Goal: Information Seeking & Learning: Learn about a topic

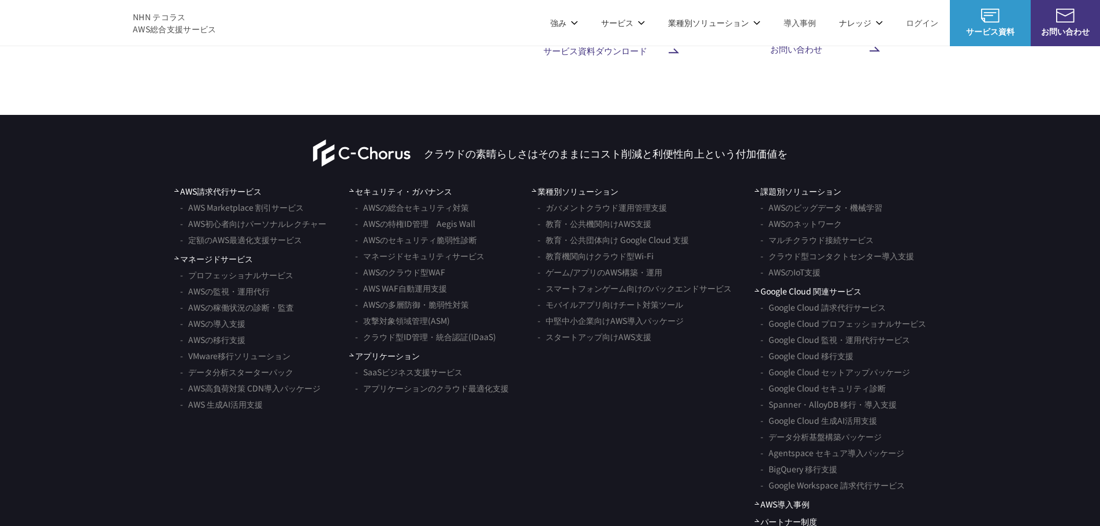
scroll to position [6842, 0]
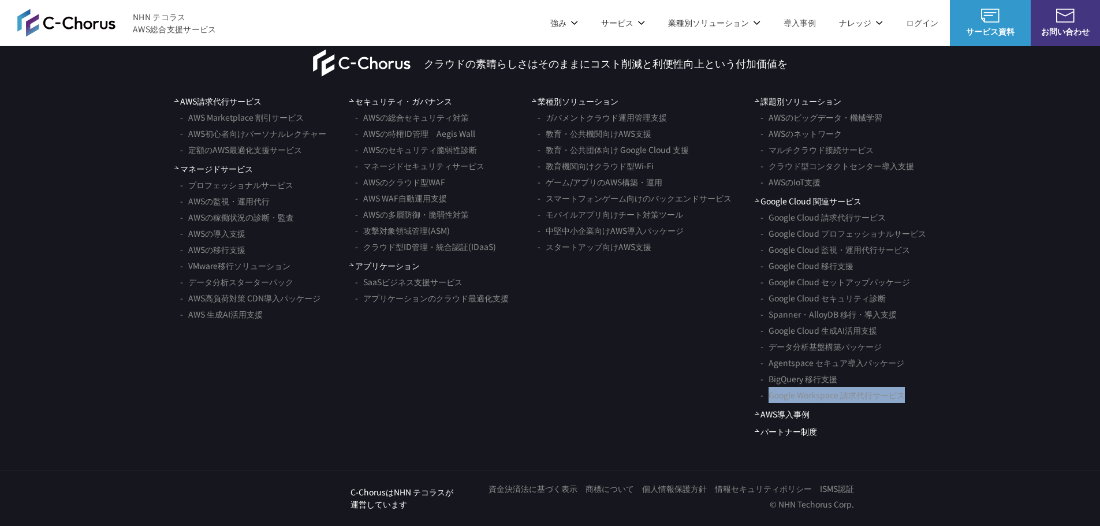
drag, startPoint x: 938, startPoint y: 397, endPoint x: 765, endPoint y: 394, distance: 172.6
click at [765, 394] on nav "AWS請求代行サービス AWS Marketplace 割引サービス AWS初心者向けパーソナルレクチャー 定額のAWS最適化支援サービス マネージドサービス…" at bounding box center [550, 266] width 1100 height 342
copy link "Google Workspace 請求代行サービス"
click at [864, 268] on li "Google Cloud 移行支援" at bounding box center [843, 265] width 166 height 16
drag, startPoint x: 923, startPoint y: 252, endPoint x: 822, endPoint y: 252, distance: 101.0
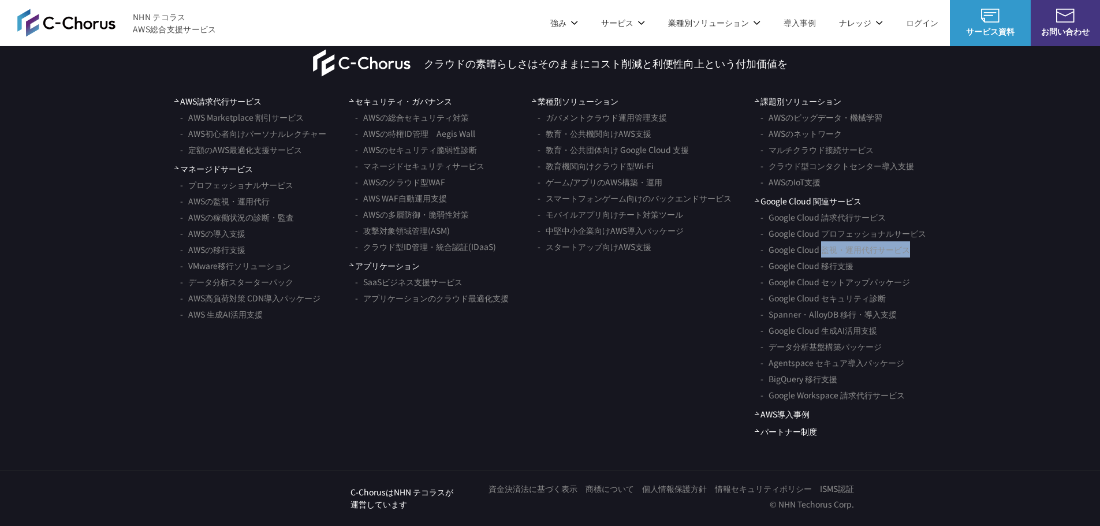
click at [822, 252] on li "Google Cloud 監視・運用代行サービス" at bounding box center [843, 249] width 166 height 16
copy link "監視・運用代行サービス"
drag, startPoint x: 892, startPoint y: 300, endPoint x: 823, endPoint y: 302, distance: 69.3
click at [823, 302] on li "Google Cloud セキュリティ診断" at bounding box center [843, 298] width 166 height 16
copy link "セキュリティ診断"
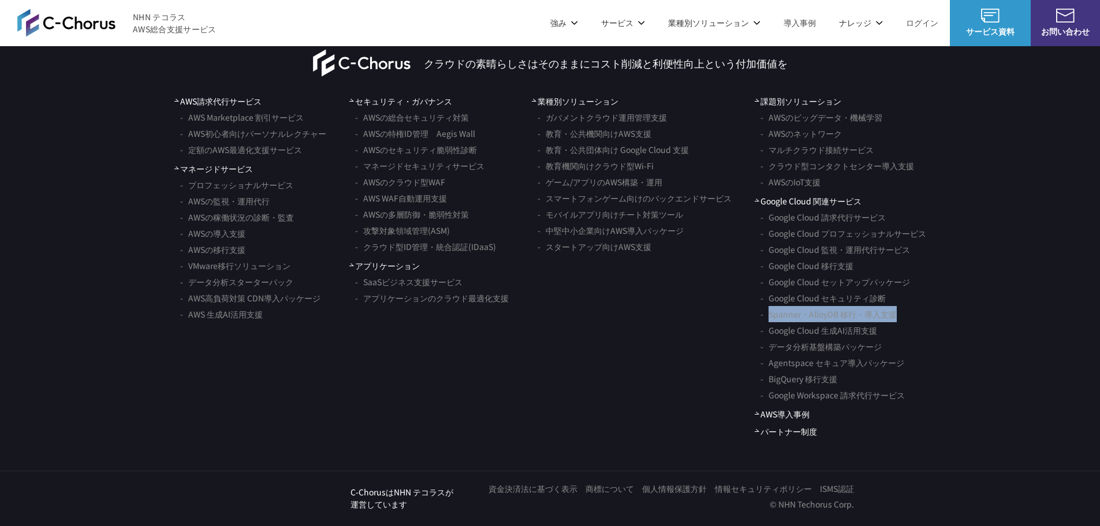
drag, startPoint x: 924, startPoint y: 312, endPoint x: 768, endPoint y: 316, distance: 155.9
click at [768, 316] on li "Spanner・AlloyDB 移行・導入支援" at bounding box center [843, 314] width 166 height 16
copy link "Spanner・AlloyDB 移行・導入支援"
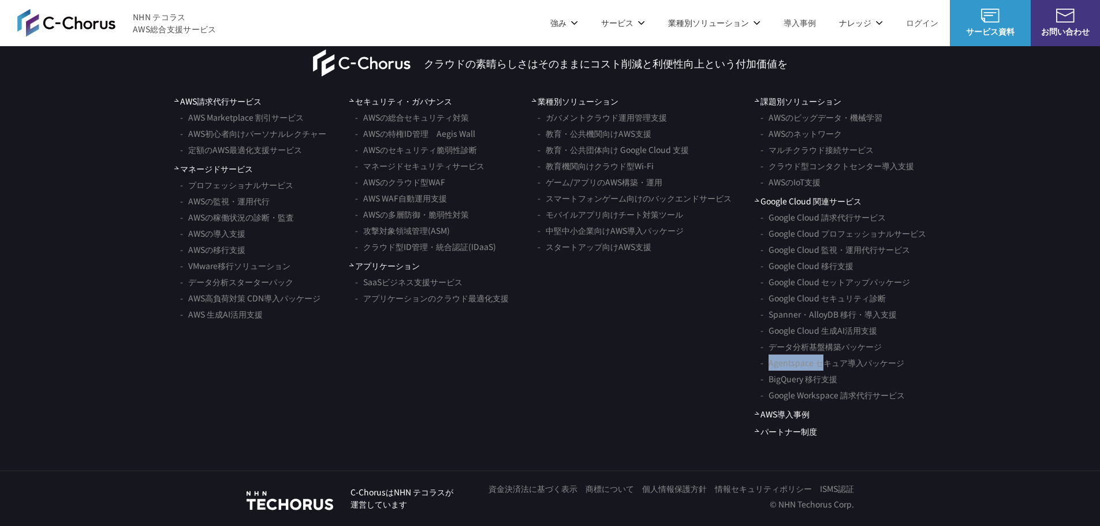
drag, startPoint x: 895, startPoint y: 349, endPoint x: 824, endPoint y: 355, distance: 71.2
click at [824, 355] on ul "Google Cloud 請求代行サービス Google Cloud プロフェッショナルサービス Google Cloud 監視・運用代行サービス Googl…" at bounding box center [839, 306] width 171 height 194
drag, startPoint x: 895, startPoint y: 331, endPoint x: 824, endPoint y: 334, distance: 71.1
click at [824, 334] on li "Google Cloud 生成AI活用支援" at bounding box center [843, 330] width 166 height 16
click at [835, 334] on link "Google Cloud 生成AI活用支援" at bounding box center [818, 330] width 117 height 16
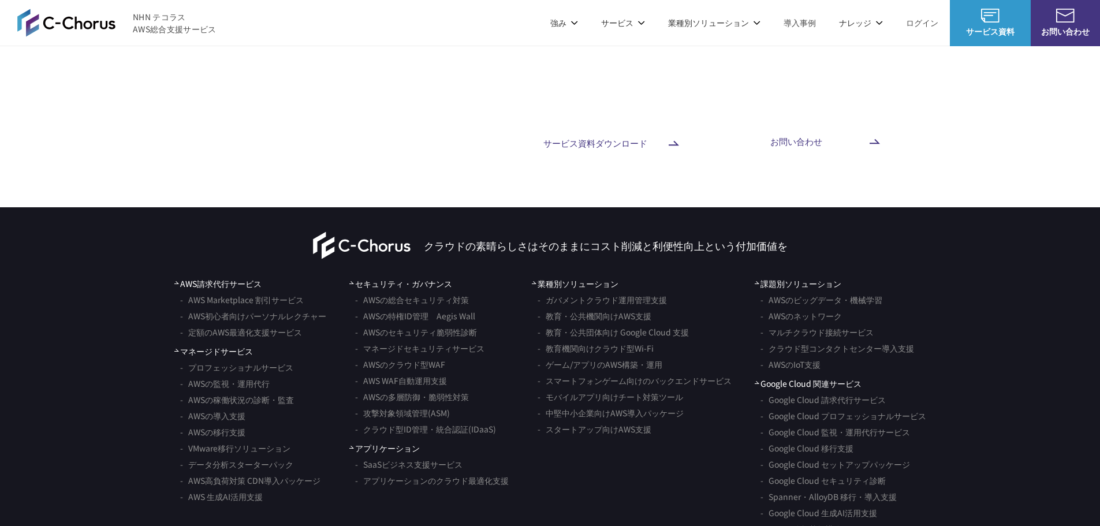
scroll to position [6842, 0]
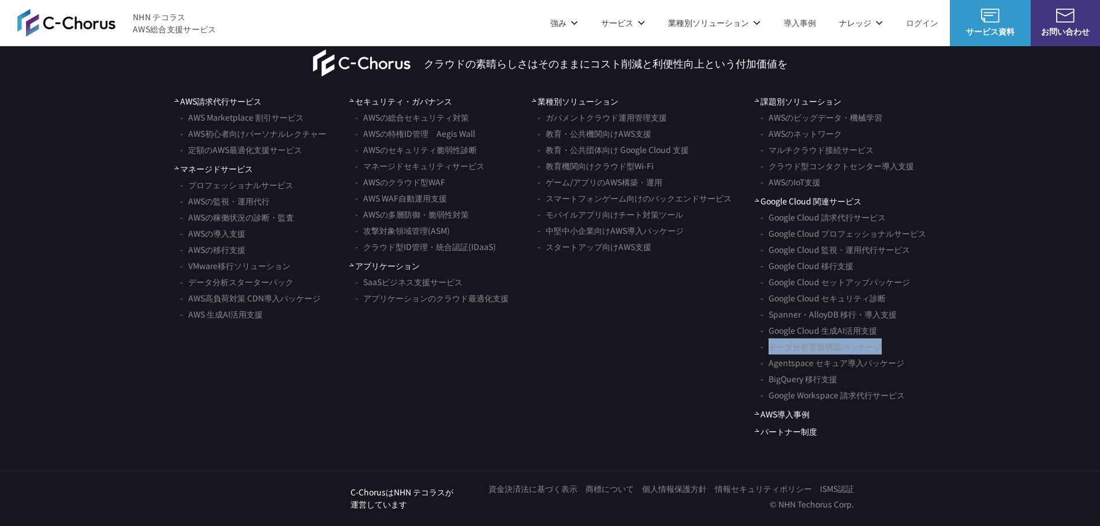
drag, startPoint x: 892, startPoint y: 347, endPoint x: 771, endPoint y: 348, distance: 121.2
click at [771, 348] on li "データ分析基盤構築パッケージ" at bounding box center [843, 346] width 166 height 16
copy link "データ分析基盤構築パッケージ"
drag, startPoint x: 917, startPoint y: 365, endPoint x: 764, endPoint y: 368, distance: 152.4
click at [764, 368] on li "Agentspace セキュア導入パッケージ" at bounding box center [843, 362] width 166 height 16
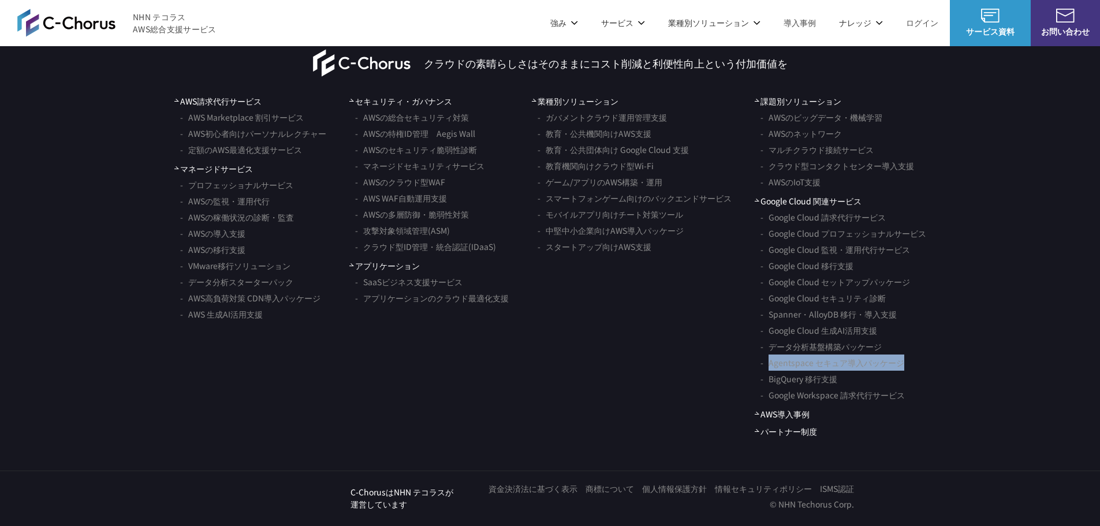
copy link "Agentspace セキュア導入パッケージ"
drag, startPoint x: 848, startPoint y: 383, endPoint x: 768, endPoint y: 386, distance: 80.3
click at [768, 386] on li "BigQuery 移行支援" at bounding box center [843, 379] width 166 height 16
copy link "BigQuery 移行支援"
click at [953, 223] on nav "AWS請求代行サービス AWS Marketplace 割引サービス AWS初心者向けパーソナルレクチャー 定額のAWS最適化支援サービス マネージドサービス…" at bounding box center [550, 266] width 1100 height 342
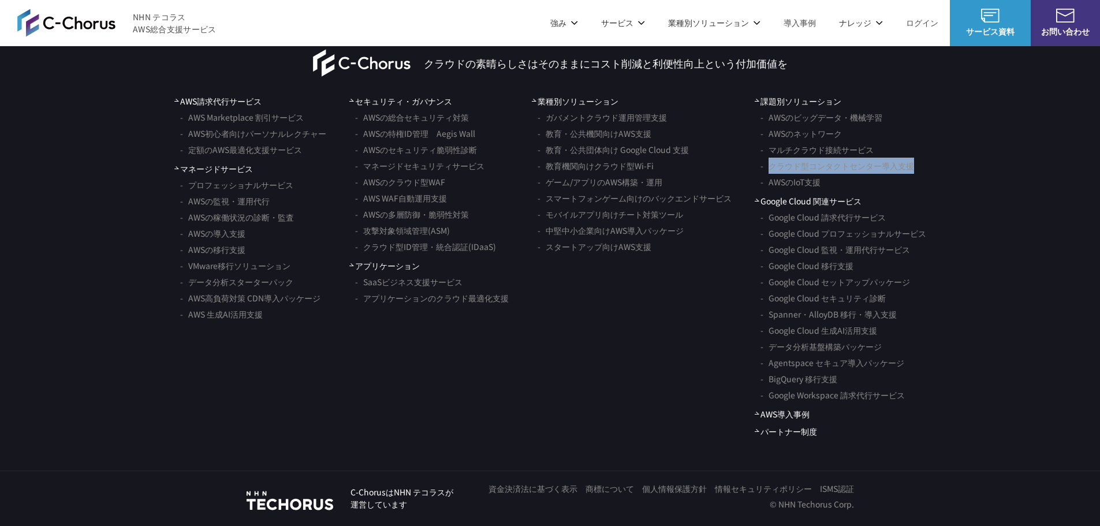
drag, startPoint x: 922, startPoint y: 169, endPoint x: 763, endPoint y: 163, distance: 159.4
click at [763, 163] on li "クラウド型コンタクトセンター導入支援" at bounding box center [843, 166] width 166 height 16
click at [798, 163] on link "クラウド型コンタクトセンター導入支援" at bounding box center [837, 166] width 154 height 16
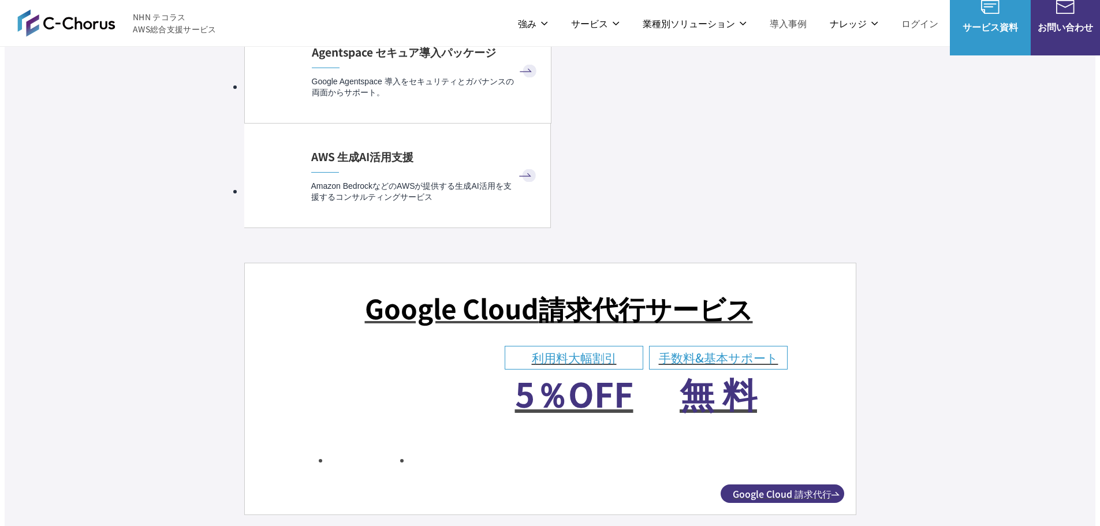
scroll to position [6932, 0]
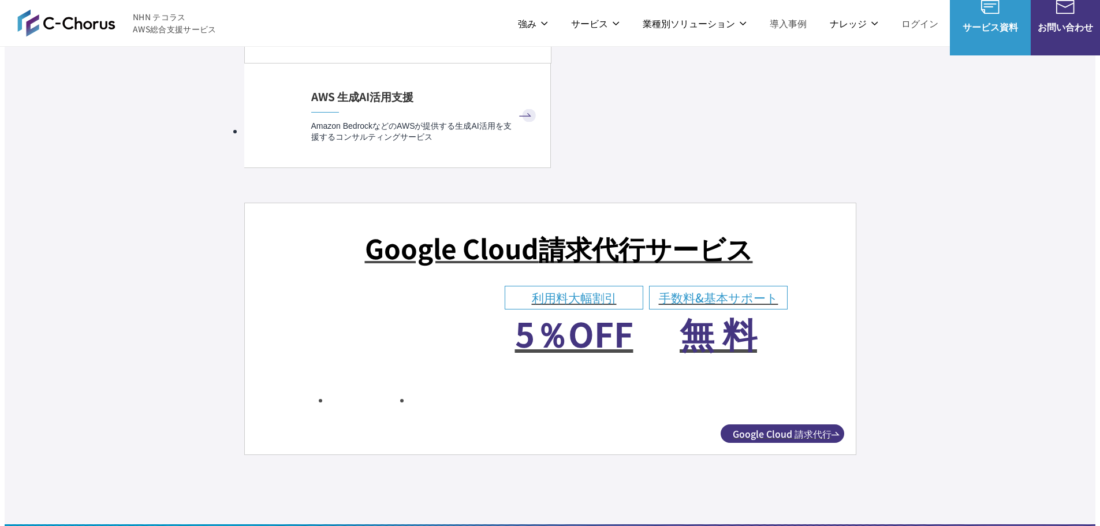
drag, startPoint x: 805, startPoint y: 75, endPoint x: 705, endPoint y: 78, distance: 99.9
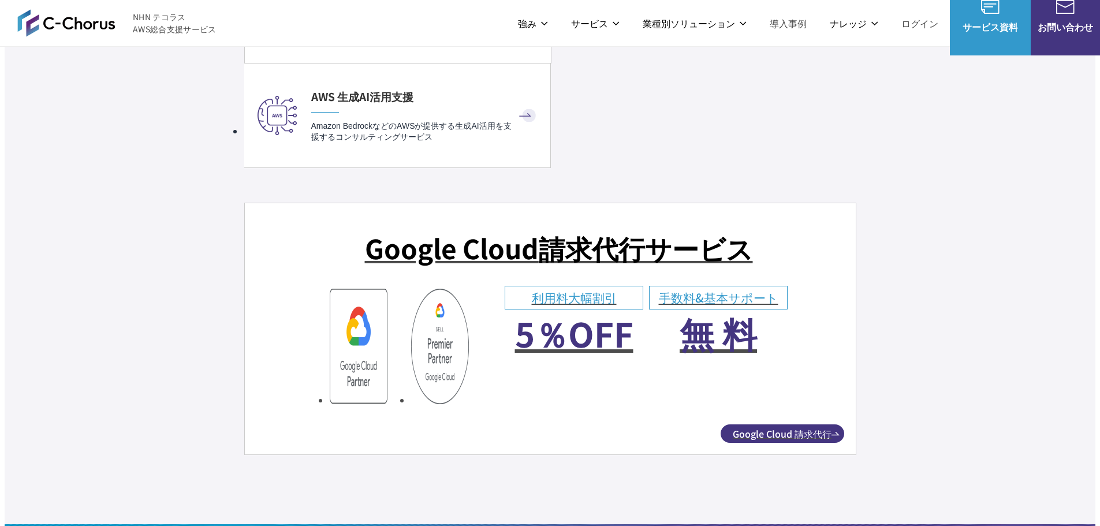
click at [705, 78] on p "Google Cloud（GCP）" at bounding box center [779, 79] width 175 height 32
copy span "oogle Cloud（GCP）"
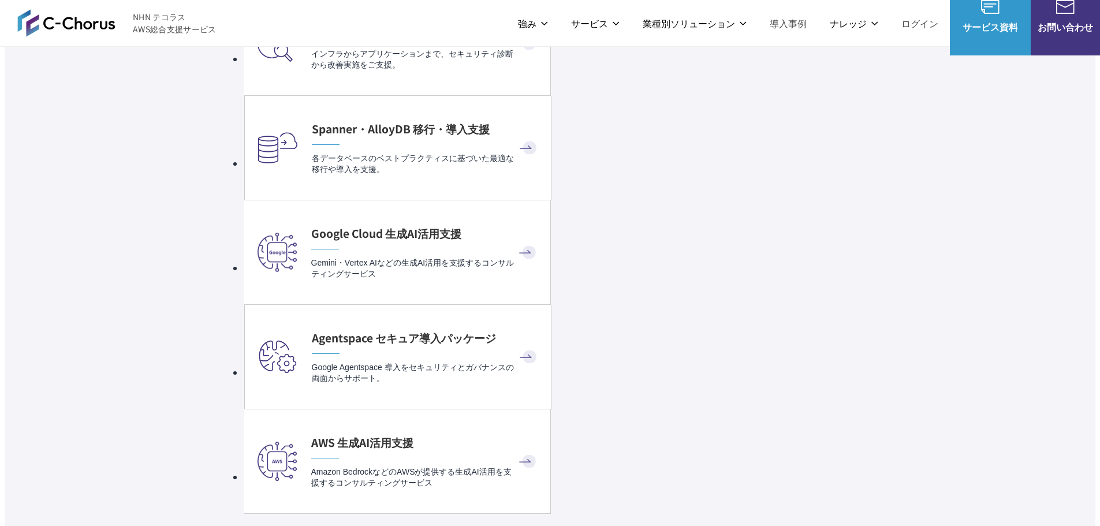
scroll to position [6586, 0]
drag, startPoint x: 246, startPoint y: 170, endPoint x: 309, endPoint y: 169, distance: 62.4
click at [309, 169] on ul "ガバメントクラウド運用管理支援 教育・公共機関向けAWS支援 教育・公共団体向け Google Cloud 支援 教育機関向けクラウド型Wi-Fi ゲーム・ア…" at bounding box center [315, 182] width 164 height 150
copy link "ゲーム・アプリ"
click at [346, 107] on link "ガバメントクラウド運用管理支援" at bounding box center [313, 113] width 121 height 12
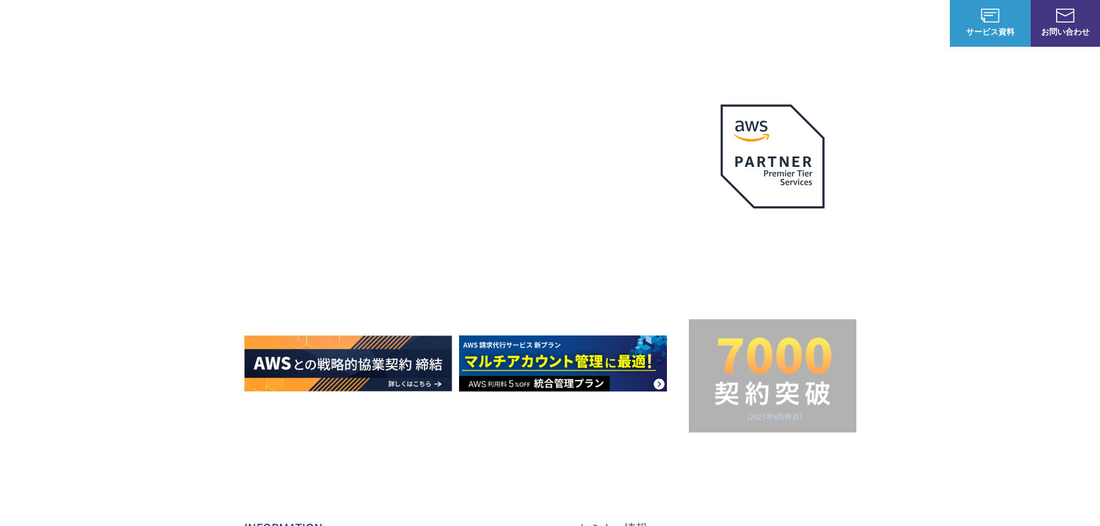
click at [142, 99] on div "AWSの導入からコスト削減、 構成・運用の最適化からデータ活用まで 規模や業種業態を問わない マネージドサービスで AWS ジャーニーの 成功を実現 AWS …" at bounding box center [550, 245] width 1100 height 490
click at [143, 91] on div "AWSの導入からコスト削減、 構成・運用の最適化からデータ活用まで 規模や業種業態を問わない マネージドサービスで AWS ジャーニーの 成功を実現 AWS …" at bounding box center [550, 245] width 1100 height 490
click at [319, 103] on link "AWS請求代行サービス" at bounding box center [293, 98] width 81 height 12
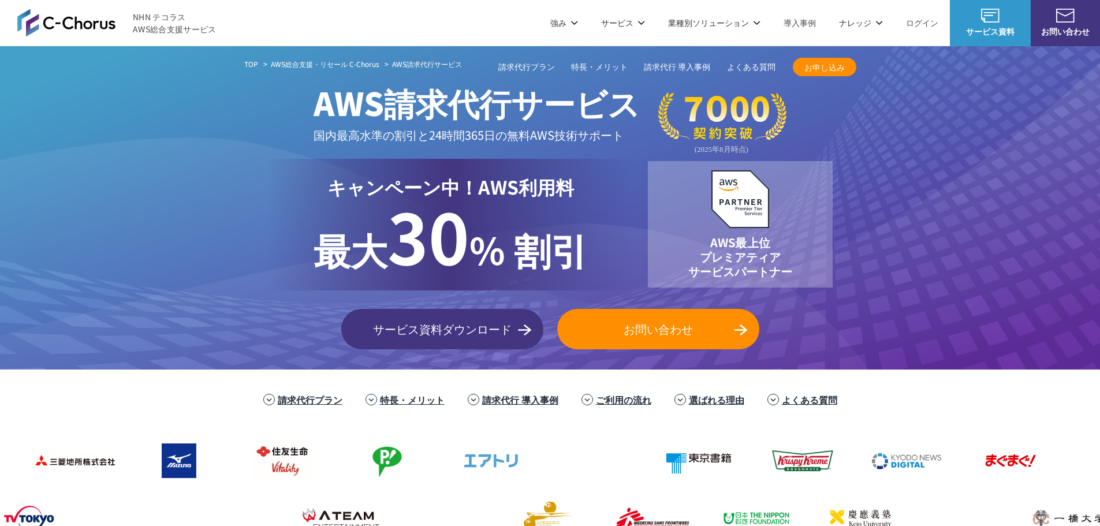
click at [433, 99] on link "マネージドサービス" at bounding box center [434, 98] width 73 height 12
